Goal: Transaction & Acquisition: Purchase product/service

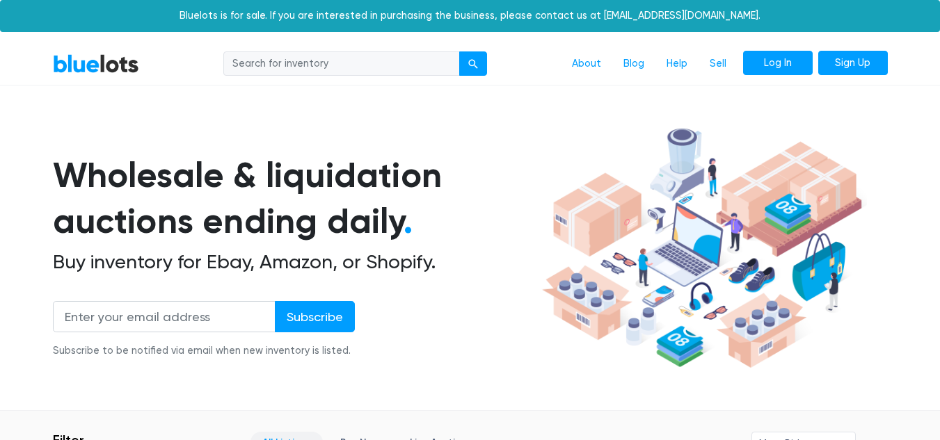
click at [775, 67] on link "Log In" at bounding box center [778, 63] width 70 height 25
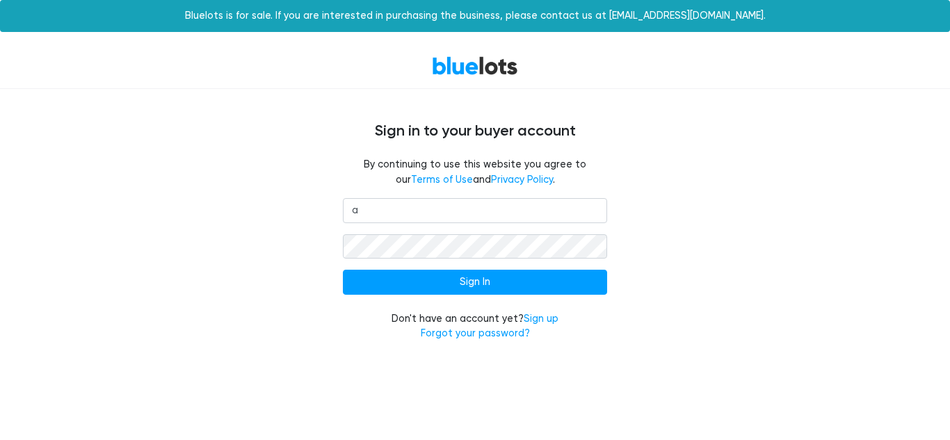
type input "annsgarage717@gmail.com"
click at [343, 270] on input "Sign In" at bounding box center [475, 282] width 264 height 25
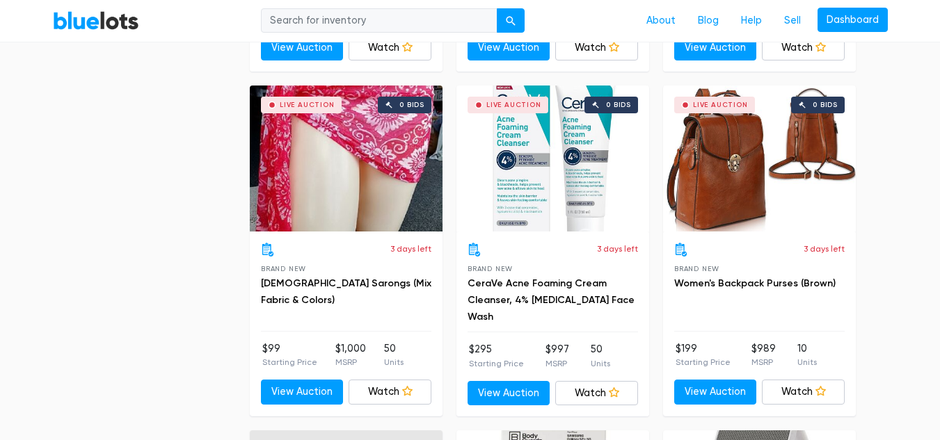
scroll to position [2486, 0]
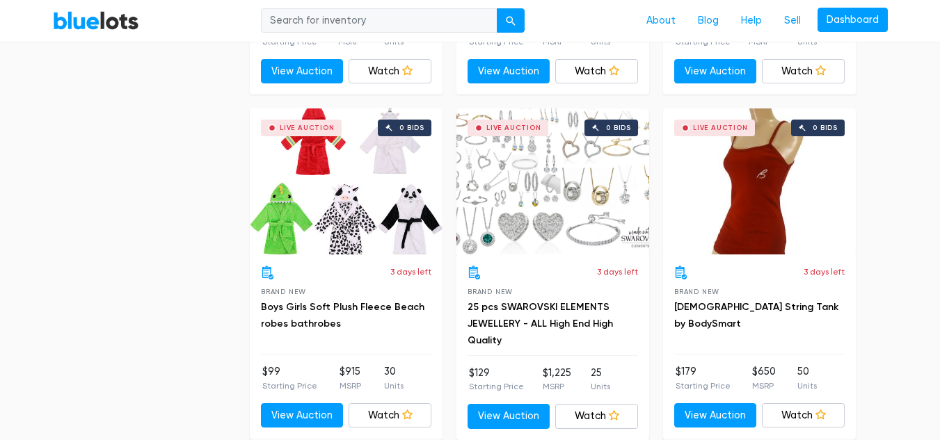
scroll to position [5193, 0]
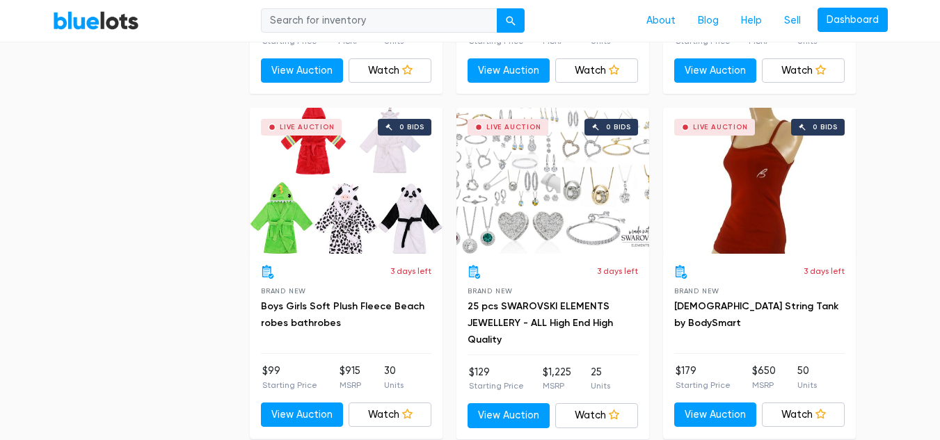
click at [332, 198] on div "Live Auction 0 bids" at bounding box center [346, 181] width 193 height 146
click at [583, 197] on div "Live Auction 0 bids" at bounding box center [552, 181] width 193 height 146
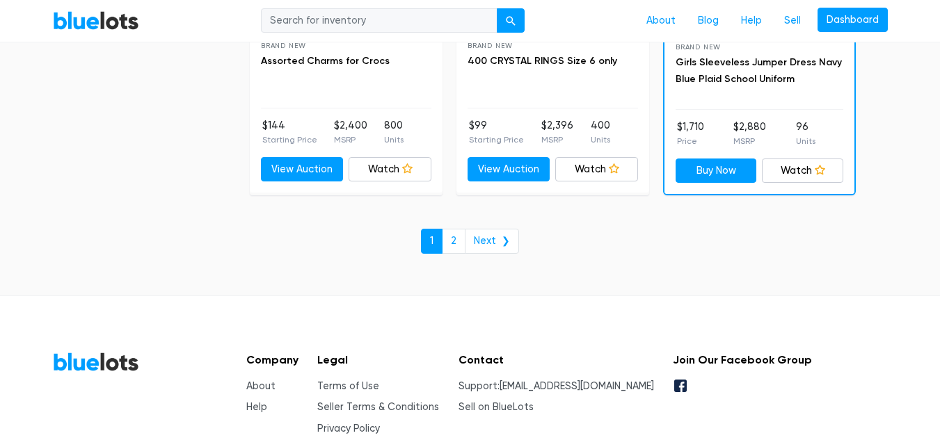
scroll to position [6156, 0]
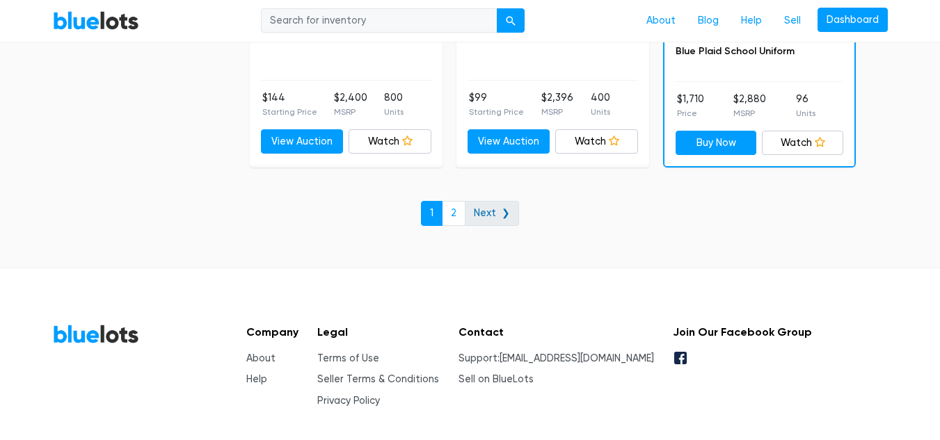
click at [499, 211] on link "Next ❯" at bounding box center [492, 213] width 54 height 25
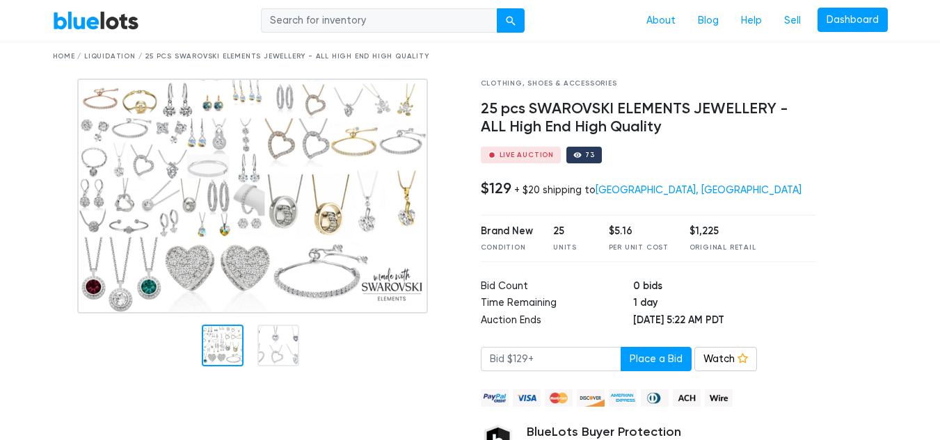
scroll to position [49, 0]
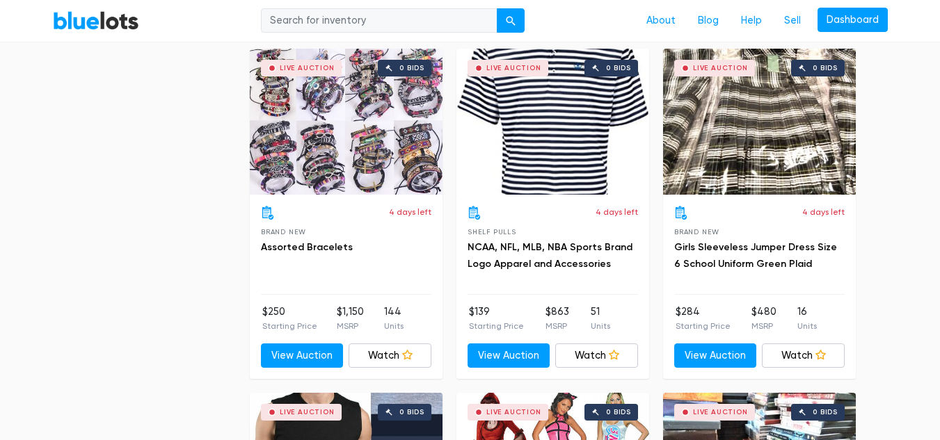
scroll to position [1140, 0]
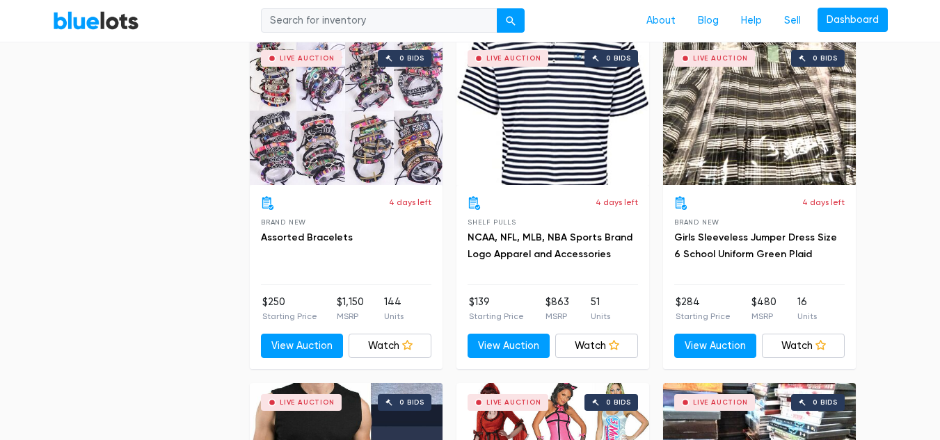
click at [557, 134] on div "Live Auction 0 bids" at bounding box center [552, 112] width 193 height 146
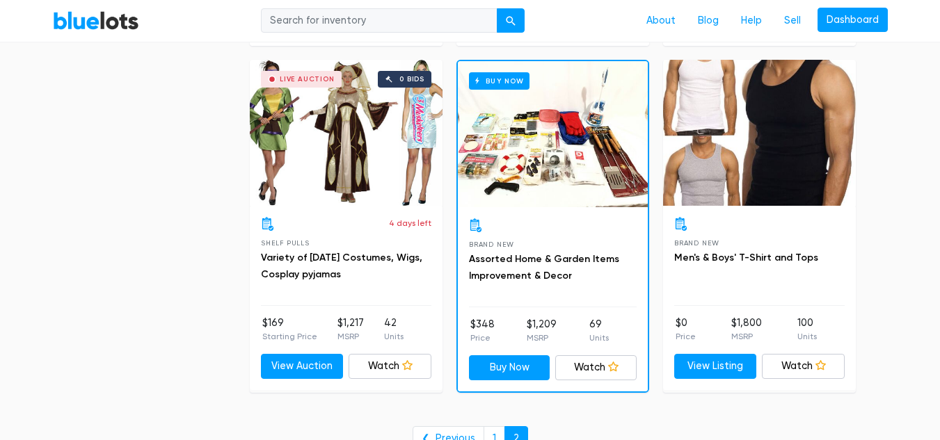
scroll to position [4212, 0]
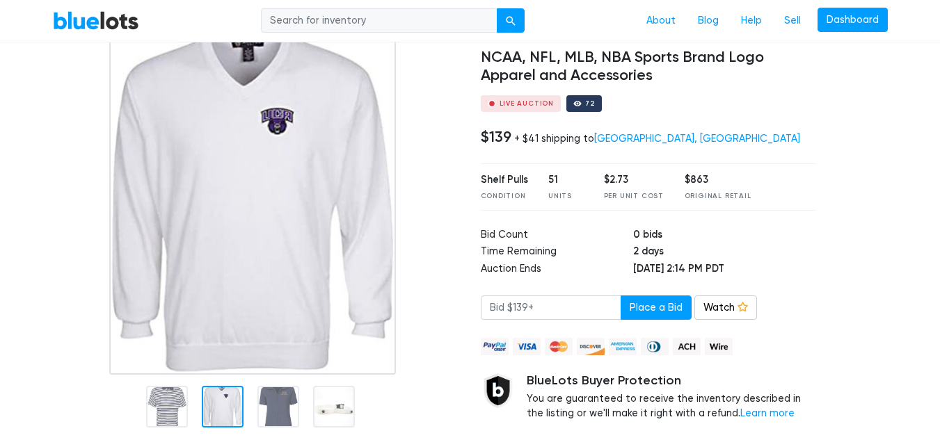
scroll to position [98, 0]
